Goal: Find specific page/section: Find specific page/section

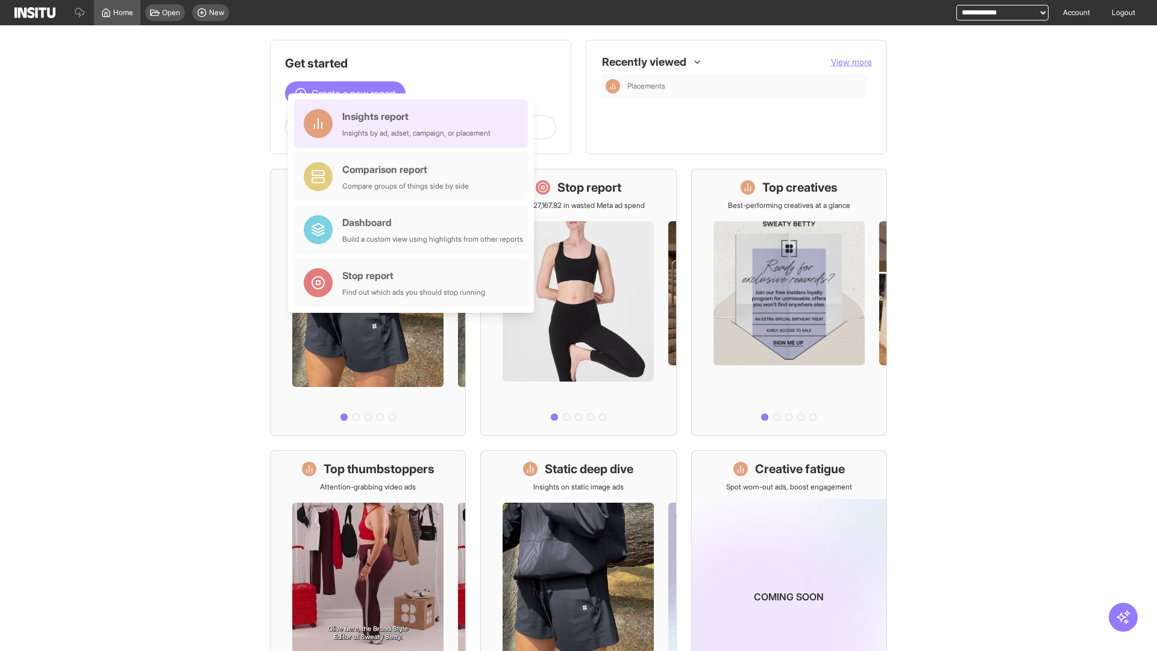
click at [414, 123] on div "Insights report Insights by ad, adset, campaign, or placement" at bounding box center [416, 123] width 148 height 29
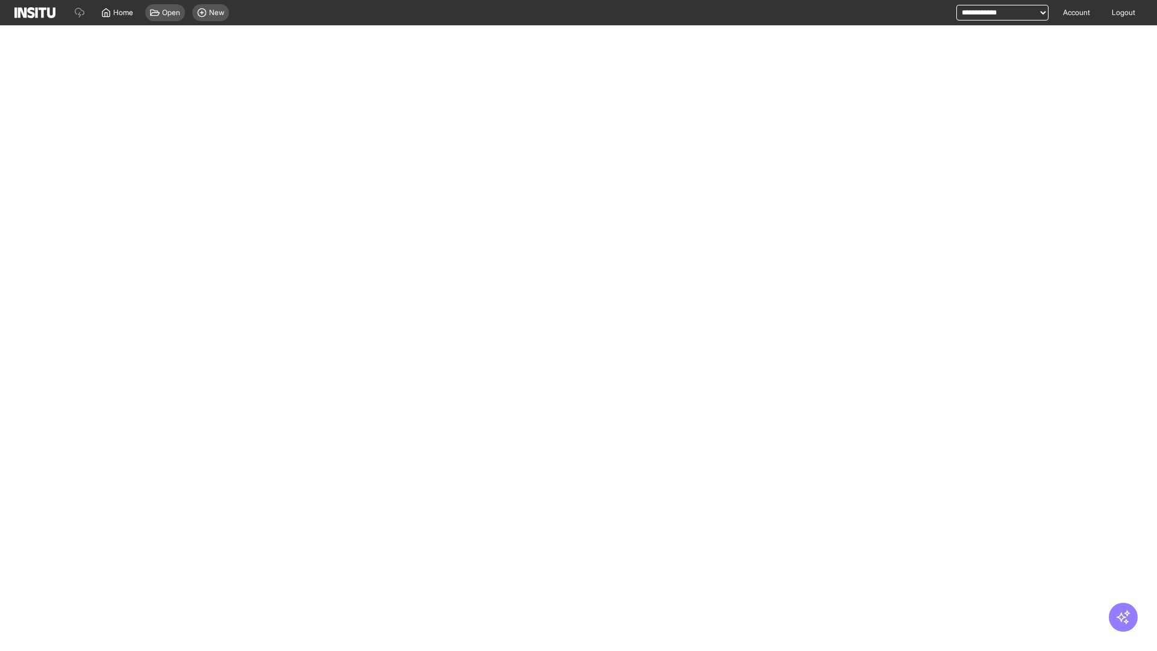
select select "**"
